Goal: Use online tool/utility: Utilize a website feature to perform a specific function

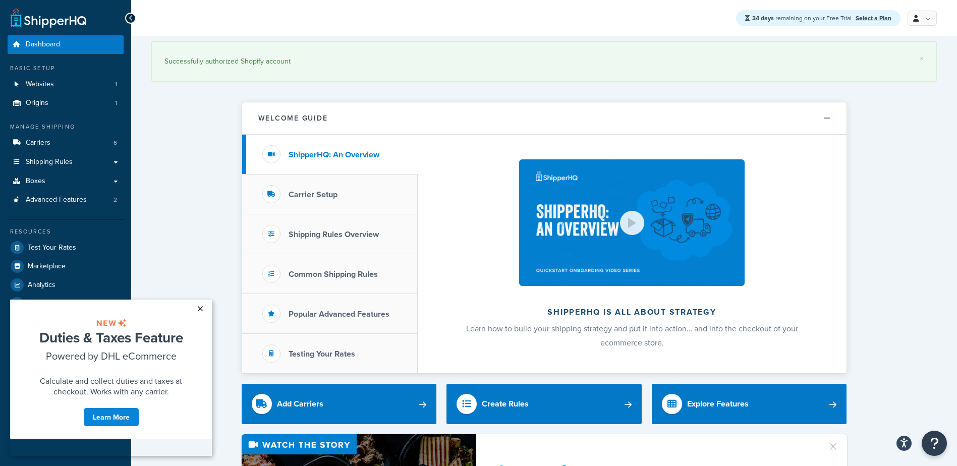
click at [201, 305] on link "×" at bounding box center [200, 309] width 18 height 18
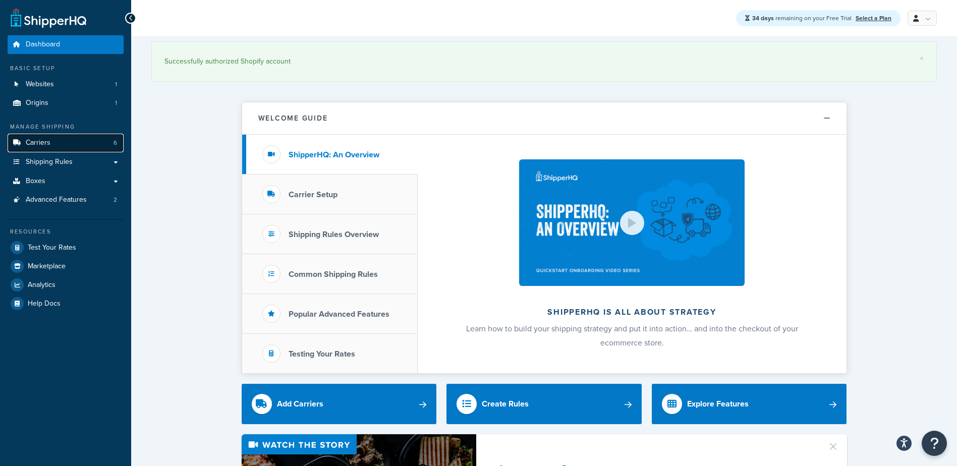
click at [84, 137] on link "Carriers 6" at bounding box center [66, 143] width 116 height 19
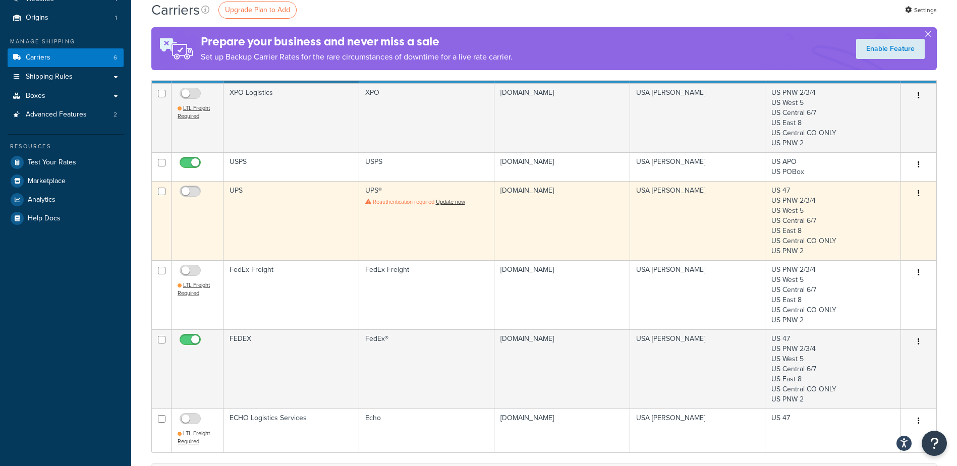
scroll to position [50, 0]
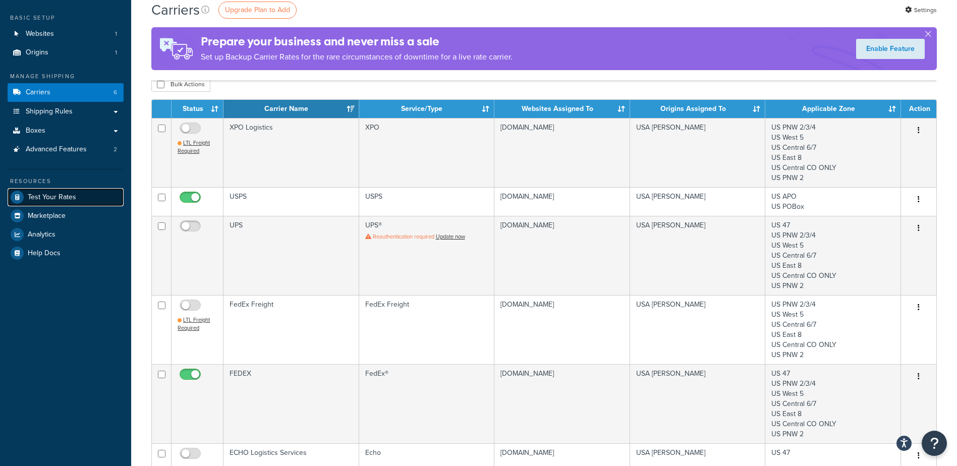
click at [67, 198] on span "Test Your Rates" at bounding box center [52, 197] width 48 height 9
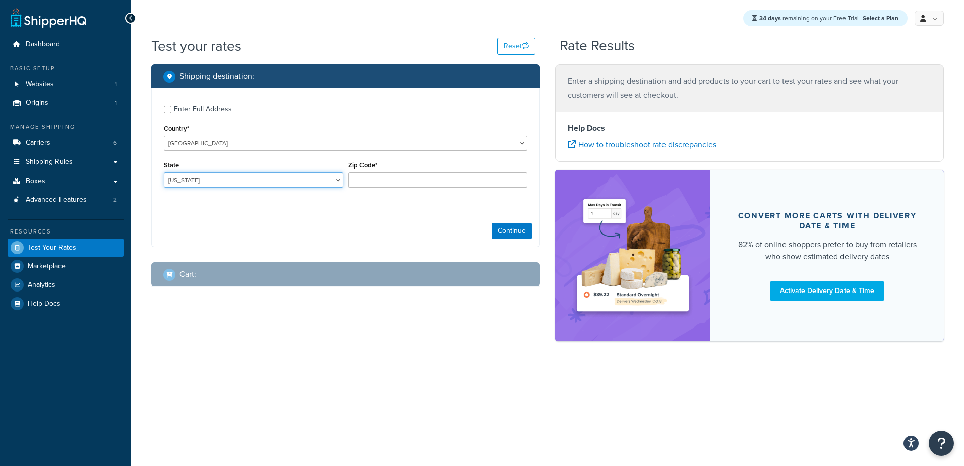
click at [303, 175] on select "Alabama Alaska American Samoa Arizona Arkansas Armed Forces Americas Armed Forc…" at bounding box center [254, 180] width 180 height 15
select select "WA"
click at [164, 173] on select "Alabama Alaska American Samoa Arizona Arkansas Armed Forces Americas Armed Forc…" at bounding box center [254, 180] width 180 height 15
click at [375, 180] on input "Zip Code*" at bounding box center [439, 180] width 180 height 15
type input "98031"
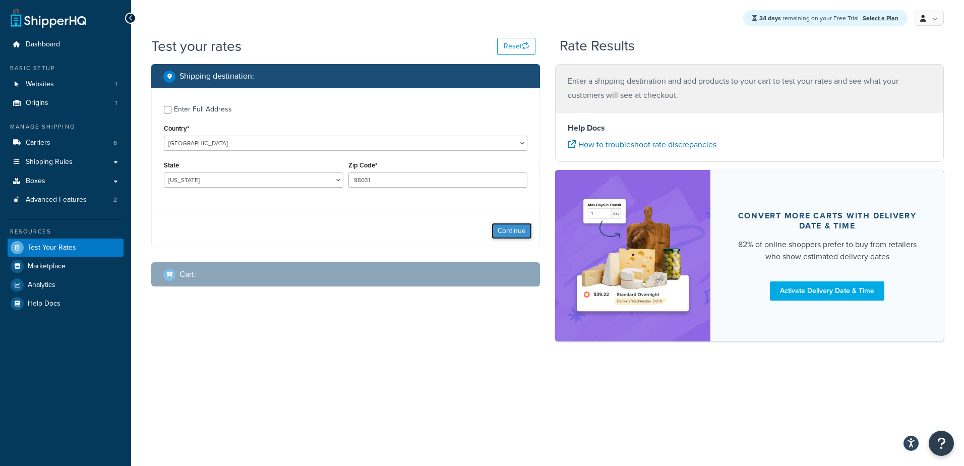
click at [507, 224] on button "Continue" at bounding box center [512, 231] width 40 height 16
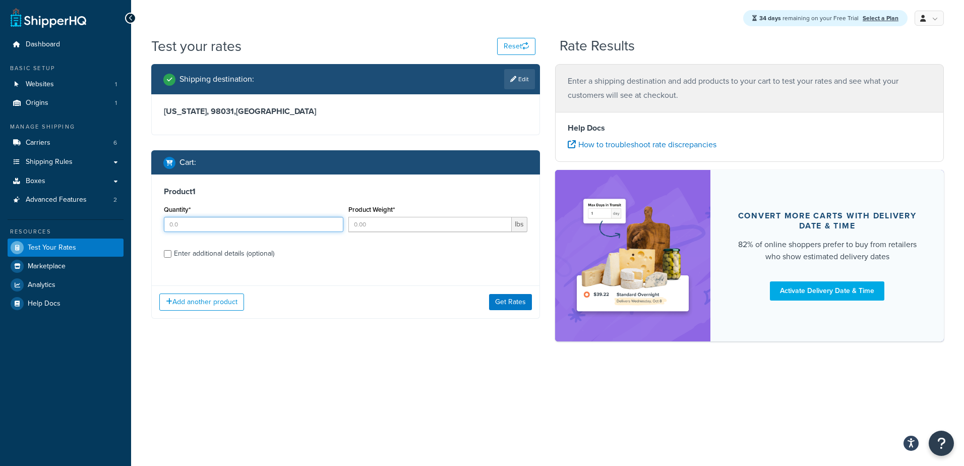
click at [251, 221] on input "Quantity*" at bounding box center [254, 224] width 180 height 15
type input "1"
click at [411, 224] on input "Product Weight*" at bounding box center [431, 224] width 164 height 15
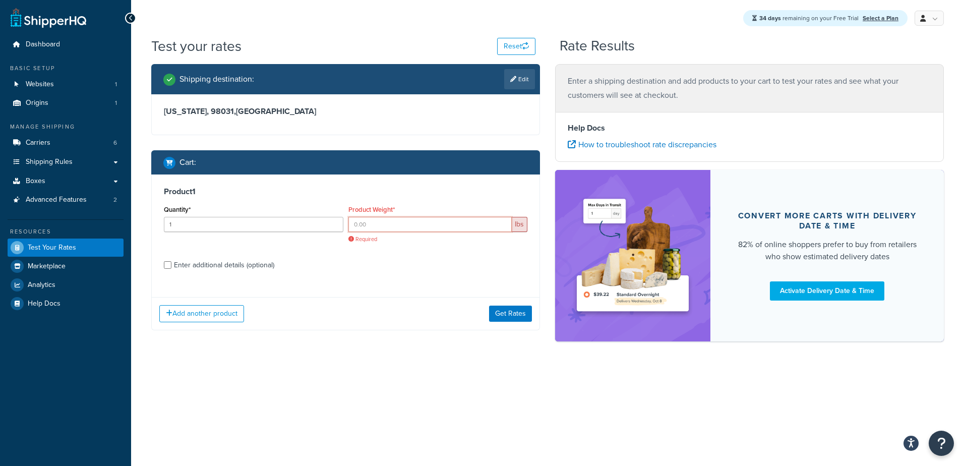
drag, startPoint x: 408, startPoint y: 225, endPoint x: 408, endPoint y: 232, distance: 6.1
click at [408, 230] on input "Product Weight*" at bounding box center [431, 224] width 164 height 15
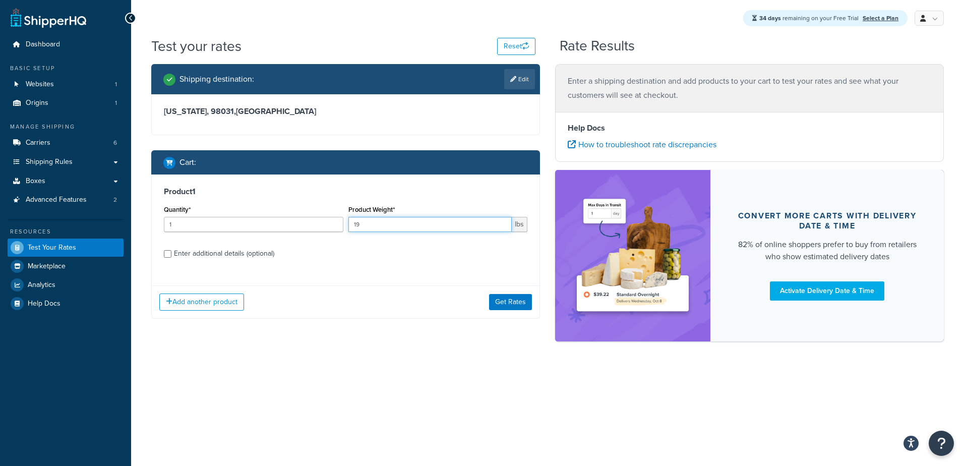
type input "19"
click at [417, 252] on label "Enter additional details (optional)" at bounding box center [351, 253] width 354 height 16
click at [172, 252] on input "Enter additional details (optional)" at bounding box center [168, 254] width 8 height 8
checkbox input "true"
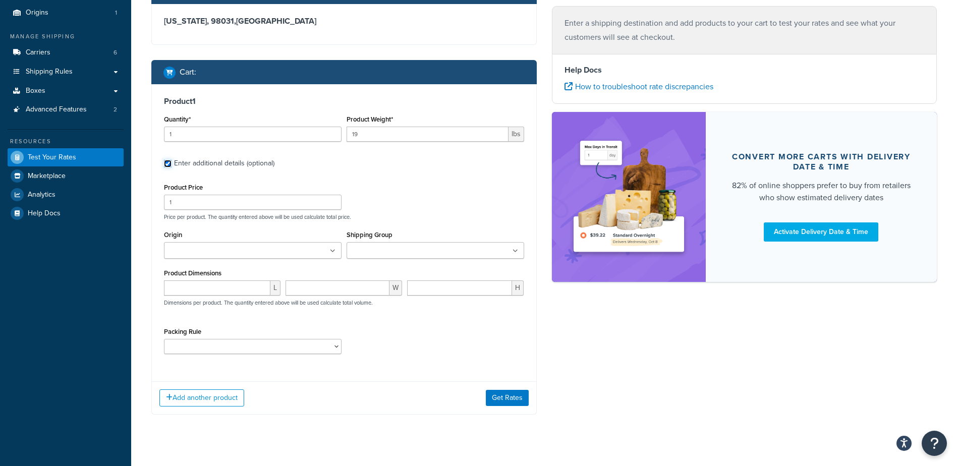
scroll to position [101, 0]
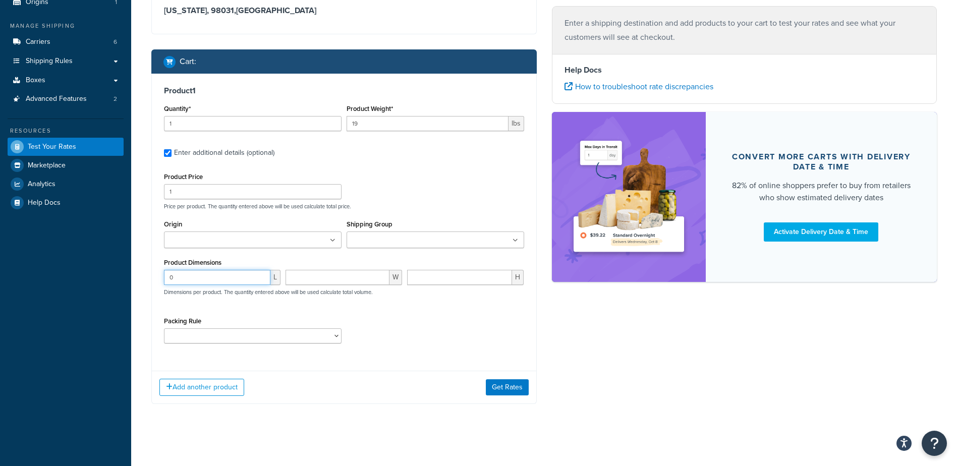
click at [257, 280] on input "0" at bounding box center [217, 277] width 106 height 15
drag, startPoint x: 252, startPoint y: 276, endPoint x: 101, endPoint y: 274, distance: 150.8
click at [101, 274] on div "Dashboard Basic Setup Websites 1 Origins 1 Manage Shipping Carriers 6 Shipping …" at bounding box center [478, 184] width 957 height 570
type input "12"
click at [361, 278] on input "number" at bounding box center [337, 277] width 104 height 15
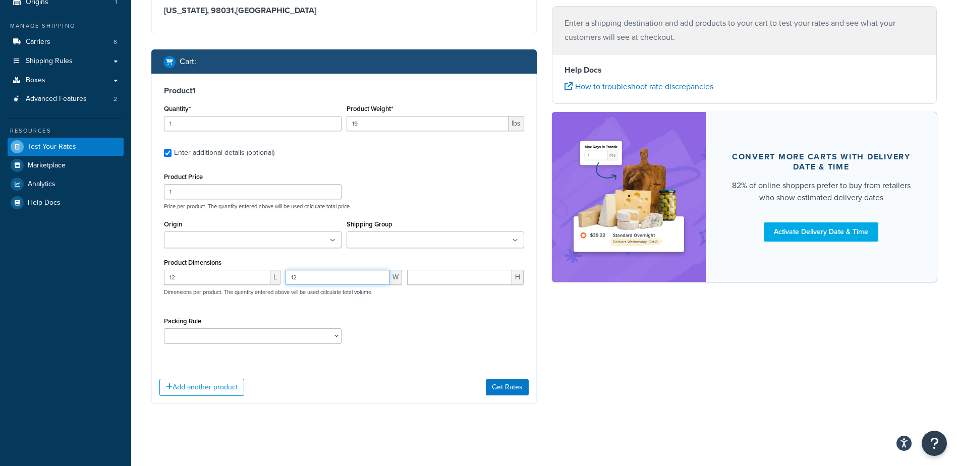
type input "12"
click at [476, 280] on input "number" at bounding box center [459, 277] width 105 height 15
type input "4"
click at [326, 337] on select "Pack Separately" at bounding box center [253, 335] width 178 height 15
select select "86496"
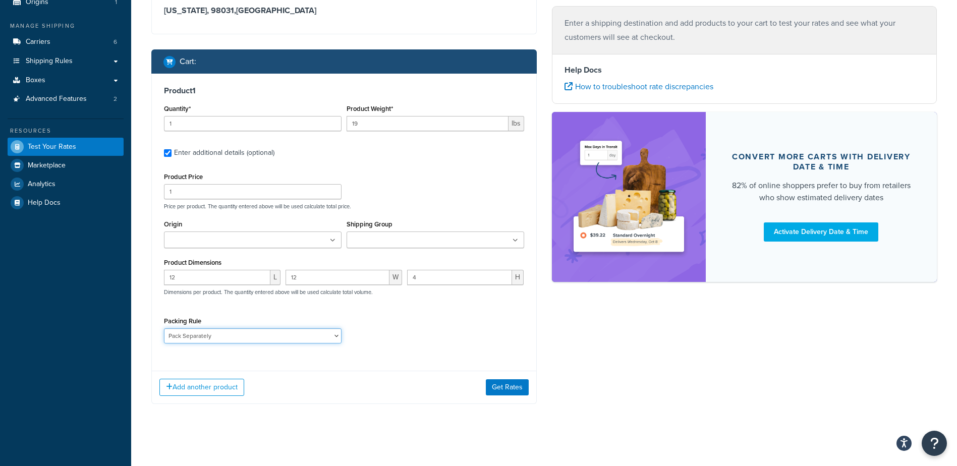
click at [164, 329] on select "Pack Separately" at bounding box center [253, 335] width 178 height 15
click at [516, 387] on button "Get Rates" at bounding box center [507, 387] width 43 height 16
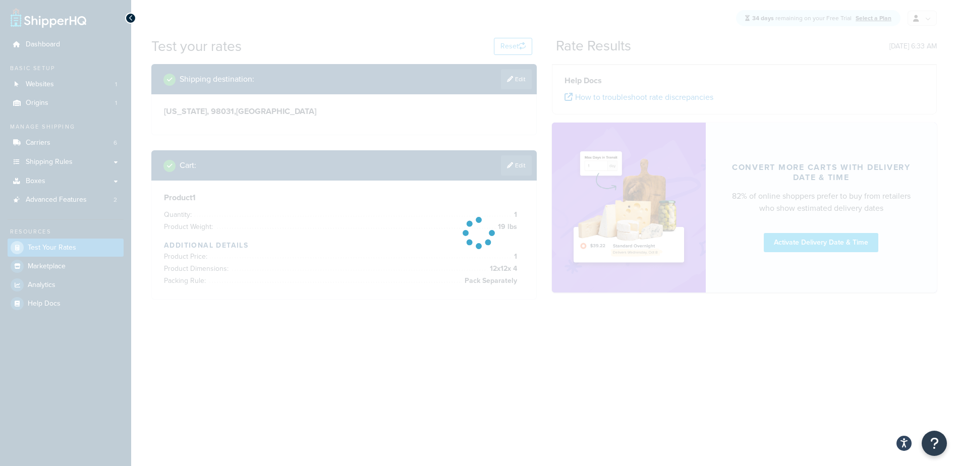
scroll to position [0, 0]
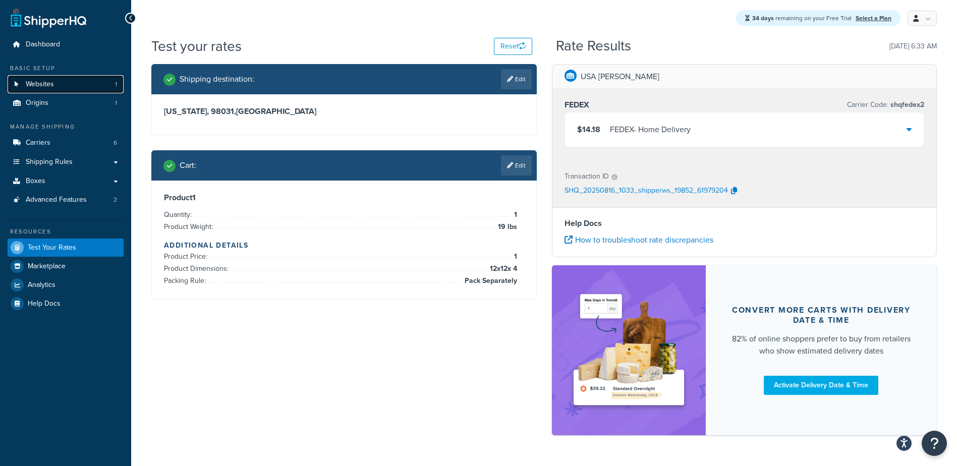
click at [51, 87] on span "Websites" at bounding box center [40, 84] width 28 height 9
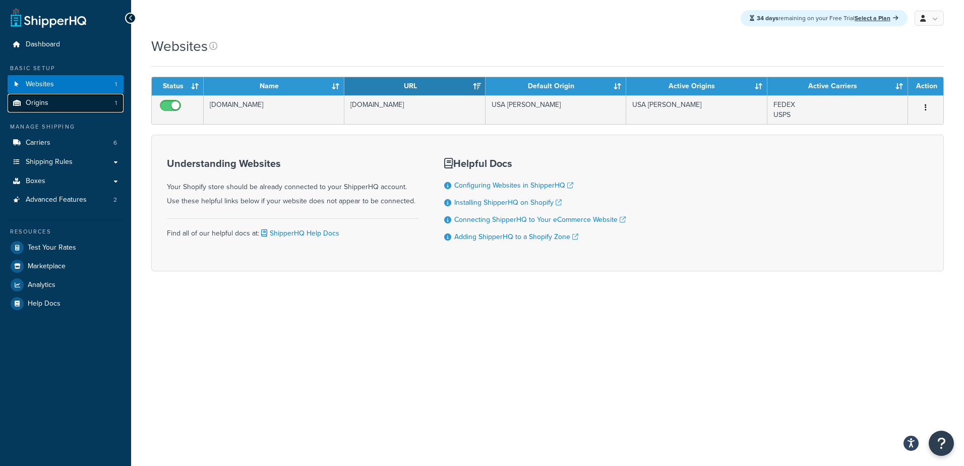
click at [50, 97] on link "Origins 1" at bounding box center [66, 103] width 116 height 19
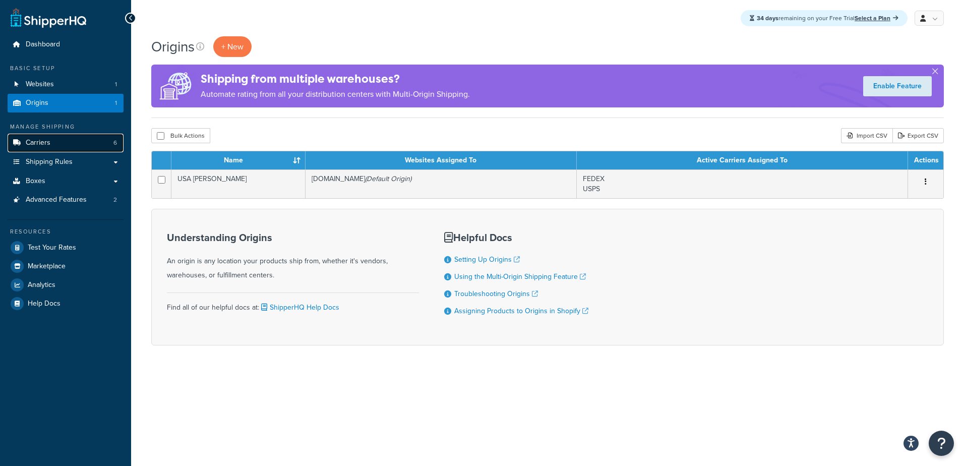
click at [39, 149] on link "Carriers 6" at bounding box center [66, 143] width 116 height 19
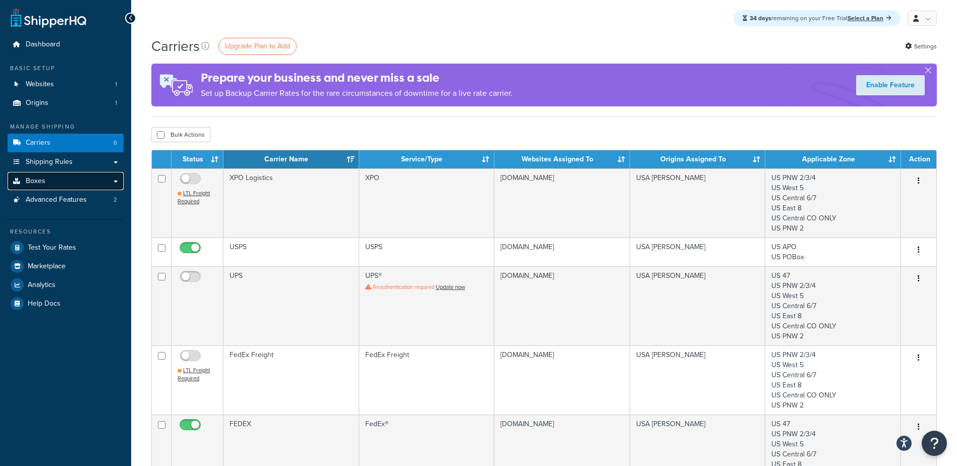
click at [26, 178] on span "Boxes" at bounding box center [36, 181] width 20 height 9
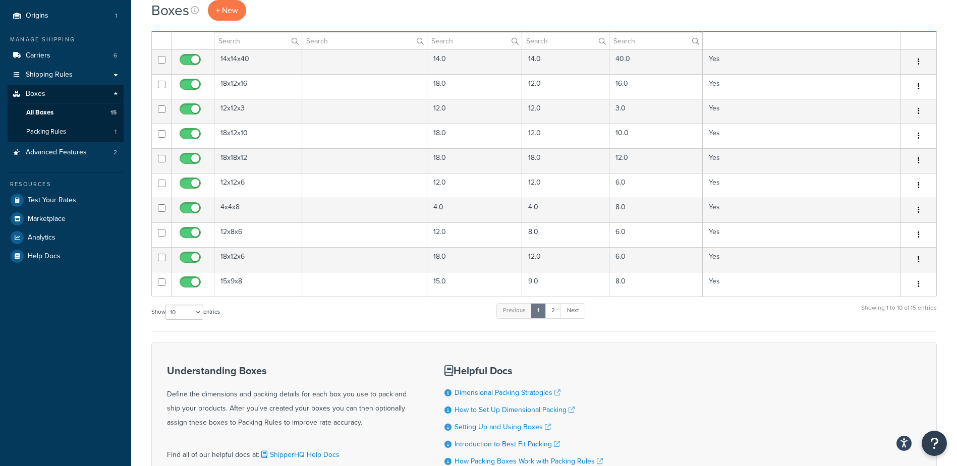
scroll to position [101, 0]
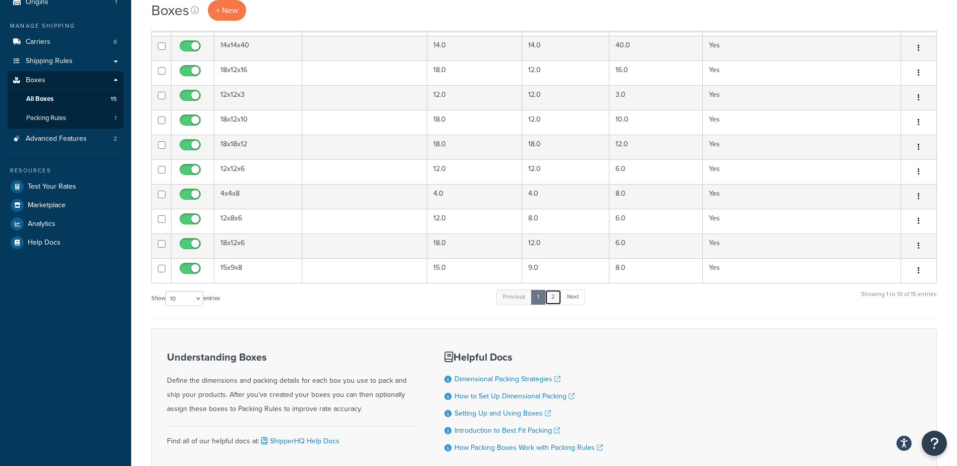
click at [556, 301] on link "2" at bounding box center [553, 297] width 17 height 15
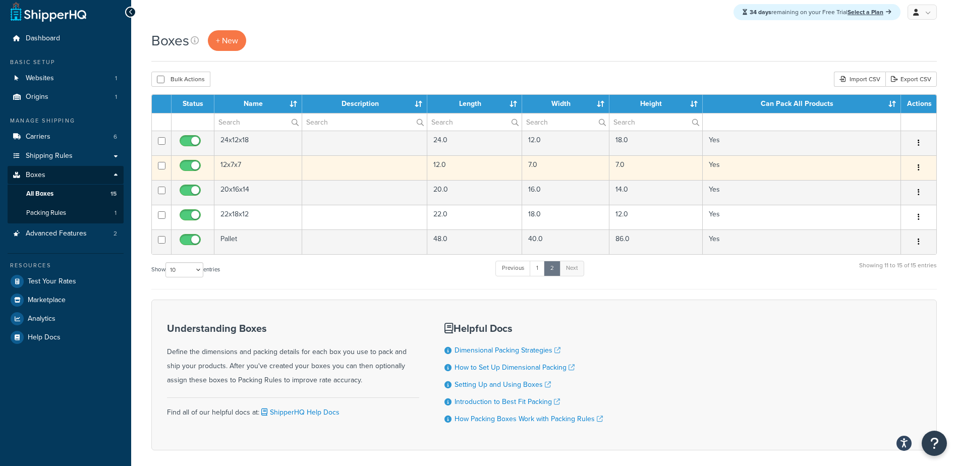
scroll to position [0, 0]
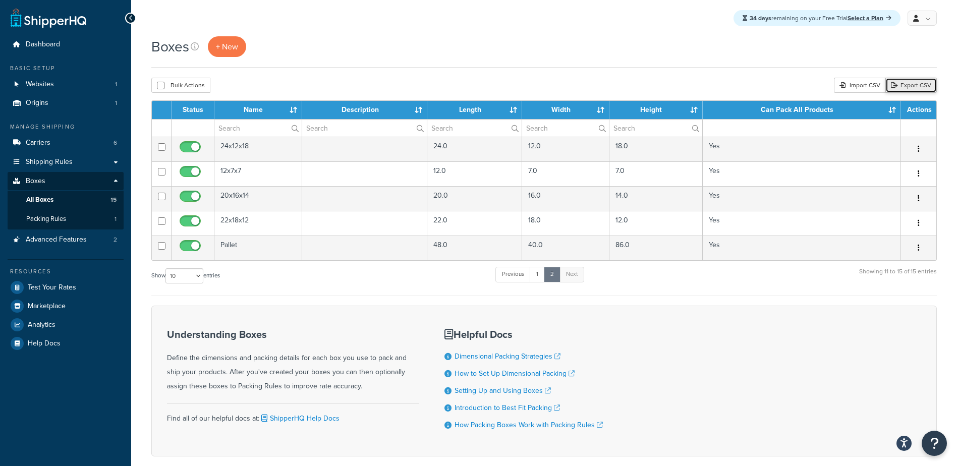
click at [908, 85] on link "Export CSV" at bounding box center [910, 85] width 51 height 15
